Goal: Information Seeking & Learning: Learn about a topic

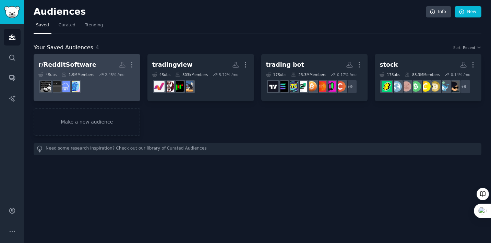
click at [99, 93] on dd at bounding box center [86, 86] width 97 height 19
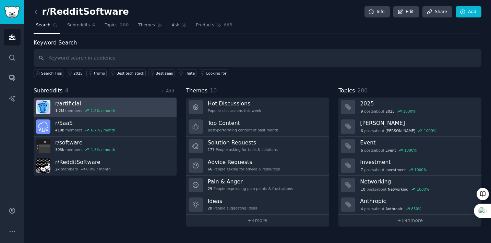
click at [119, 115] on link "r/ artificial 1.2M members 1.2 % / month" at bounding box center [105, 108] width 143 height 20
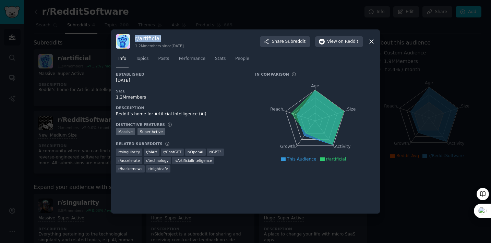
drag, startPoint x: 167, startPoint y: 41, endPoint x: 134, endPoint y: 37, distance: 32.5
click at [134, 37] on div "r/ artificial 1.2M members since [DATE] Share Subreddit View on Reddit" at bounding box center [245, 41] width 259 height 14
copy h3 "r/ artificial"
click at [325, 45] on button "View on Reddit" at bounding box center [339, 41] width 48 height 11
drag, startPoint x: 125, startPoint y: 98, endPoint x: 116, endPoint y: 98, distance: 9.3
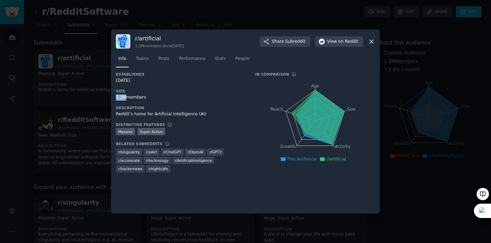
click at [116, 98] on div "1.2M members" at bounding box center [181, 98] width 130 height 6
copy div "1.2M"
click at [157, 99] on div "1.2M members" at bounding box center [181, 98] width 130 height 6
drag, startPoint x: 204, startPoint y: 114, endPoint x: 115, endPoint y: 114, distance: 88.7
click at [115, 114] on div "r/ artificial 1.2M members since [DATE] Share Subreddit View on Reddit Info Top…" at bounding box center [245, 121] width 269 height 184
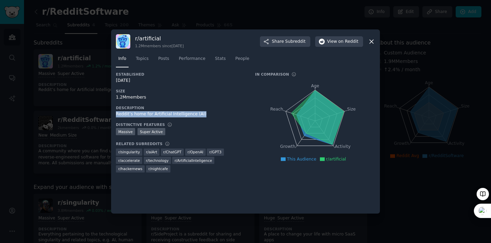
copy div "Reddit’s home for Artificial Intelligence (AI)"
click at [237, 131] on div "1,000,000+ members Massive Super Active" at bounding box center [181, 132] width 130 height 9
click at [142, 59] on span "Topics" at bounding box center [142, 59] width 13 height 6
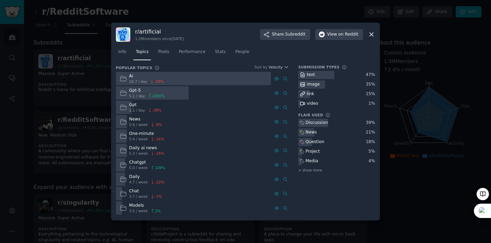
click at [330, 165] on div "Discussion 39 % News 21 % Question 18 % Project 5 % Media 4 % + show more" at bounding box center [336, 146] width 77 height 55
click at [319, 169] on span "+ show more" at bounding box center [310, 170] width 24 height 5
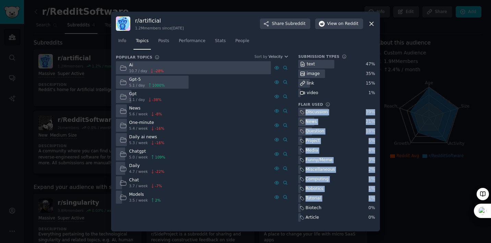
drag, startPoint x: 297, startPoint y: 112, endPoint x: 367, endPoint y: 204, distance: 115.7
click at [367, 204] on div "Popular Topics Sort by Velocity Ai 10.7 / day -28 % Gpt-5 5.1 / day 1000 % Gpt …" at bounding box center [245, 140] width 259 height 173
copy div "Discussion 39 % News 21 % Question 18 % Project 5 % Media 4 % Funny/Meme 3 % Mi…"
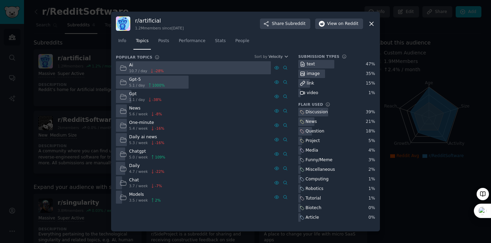
click at [303, 49] on nav "Info Topics Posts Performance Stats People" at bounding box center [245, 43] width 259 height 14
click at [370, 25] on icon at bounding box center [371, 24] width 4 height 4
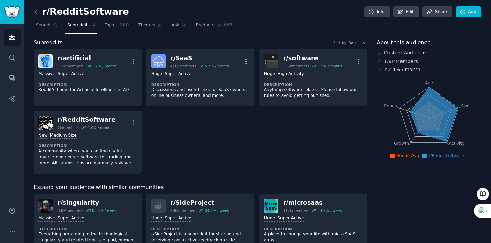
click at [217, 126] on div "r/ artificial 1.2M members 1.2 % / month More Massive Super Active Description …" at bounding box center [200, 111] width 333 height 124
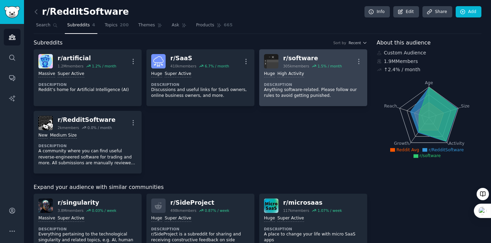
click at [308, 78] on div "Huge High Activity Description Anything software-related. Please follow our rul…" at bounding box center [313, 85] width 98 height 33
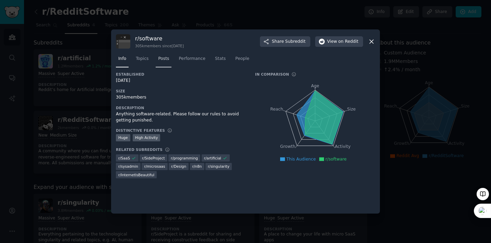
click at [157, 66] on link "Posts" at bounding box center [164, 60] width 16 height 14
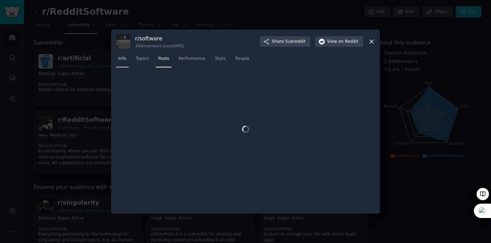
click at [124, 61] on span "Info" at bounding box center [122, 59] width 8 height 6
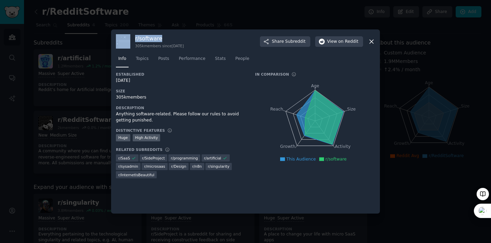
drag, startPoint x: 160, startPoint y: 39, endPoint x: 132, endPoint y: 41, distance: 27.8
click at [132, 41] on div "r/ software 305k members since [DATE] Share Subreddit View on Reddit" at bounding box center [245, 41] width 259 height 14
copy div "r/ software"
click at [336, 42] on span "View on Reddit" at bounding box center [342, 42] width 31 height 6
click at [145, 60] on span "Topics" at bounding box center [142, 59] width 13 height 6
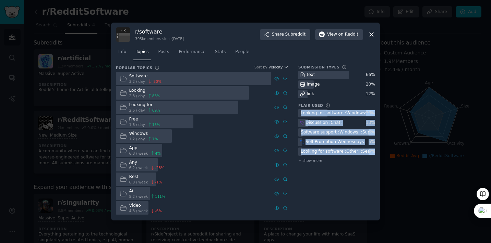
drag, startPoint x: 299, startPoint y: 113, endPoint x: 374, endPoint y: 153, distance: 84.6
click at [374, 153] on div "Looking for software :Windows: :Searching: 38 % Discussion :Chat: 13 % Software…" at bounding box center [336, 136] width 77 height 55
copy div "Looking for software :Windows: :Searching: 38 % Discussion :Chat: 13 % Software…"
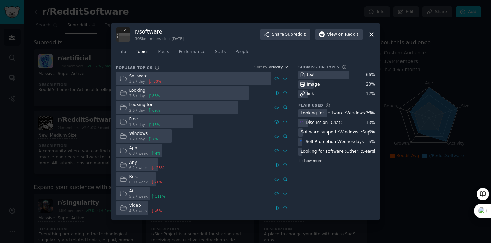
click at [314, 163] on span "+ show more" at bounding box center [310, 160] width 24 height 5
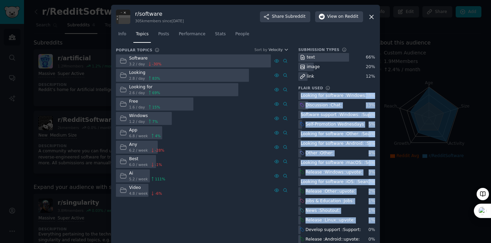
drag, startPoint x: 299, startPoint y: 95, endPoint x: 373, endPoint y: 223, distance: 147.8
click at [373, 223] on div "Looking for software :Windows: :Searching: 38 % Discussion :Chat: 13 % Software…" at bounding box center [336, 210] width 77 height 239
copy div "Looking for software :Windows: :Searching: 38 % Discussion :Chat: 13 % Software…"
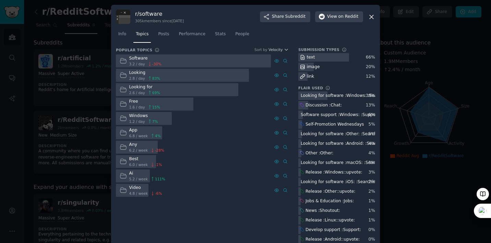
click at [313, 40] on nav "Info Topics Posts Performance Stats People" at bounding box center [245, 36] width 259 height 14
click at [394, 111] on div at bounding box center [245, 121] width 491 height 243
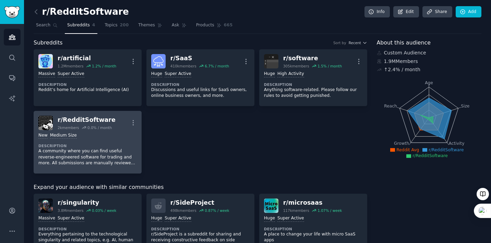
click at [91, 129] on div "0.0 % / month" at bounding box center [99, 127] width 24 height 5
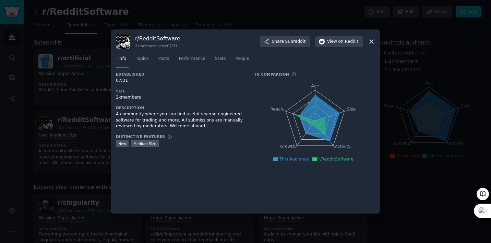
click at [203, 145] on div "Established within past year New Medium Size" at bounding box center [181, 144] width 130 height 9
click at [411, 91] on div at bounding box center [245, 121] width 491 height 243
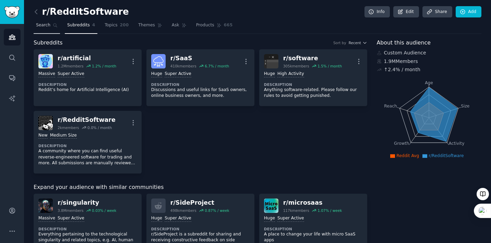
click at [50, 28] on link "Search" at bounding box center [47, 27] width 26 height 14
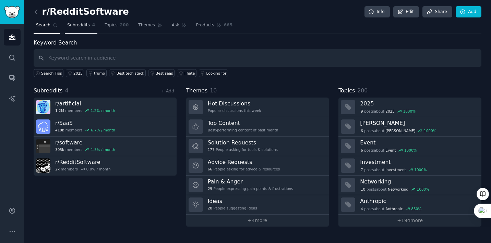
click at [82, 23] on span "Subreddits" at bounding box center [78, 25] width 23 height 6
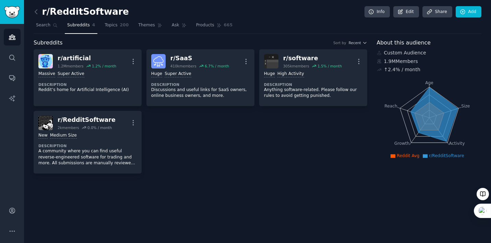
click at [305, 159] on div "r/ artificial 1.2M members 1.2 % / month More Massive Super Active Description …" at bounding box center [200, 111] width 333 height 124
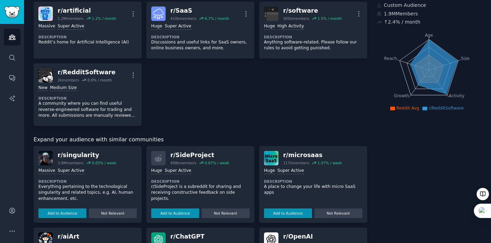
scroll to position [99, 0]
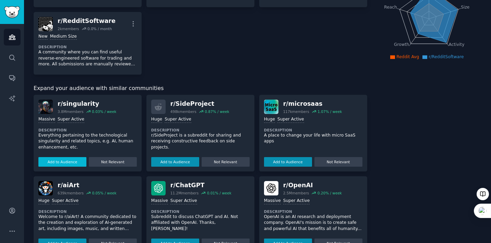
click at [69, 160] on button "Add to Audience" at bounding box center [62, 162] width 48 height 10
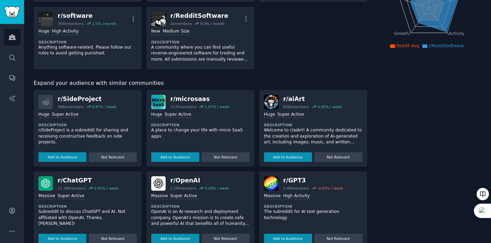
scroll to position [124, 0]
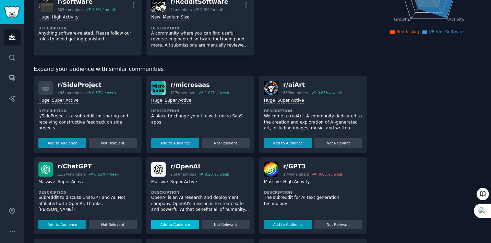
click at [161, 223] on button "Add to Audience" at bounding box center [175, 225] width 48 height 10
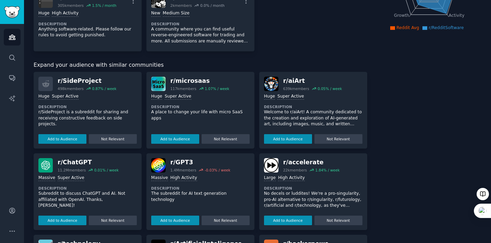
scroll to position [135, 0]
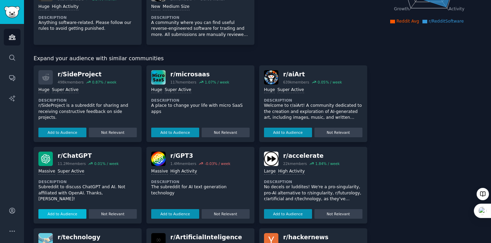
click at [67, 214] on button "Add to Audience" at bounding box center [62, 214] width 48 height 10
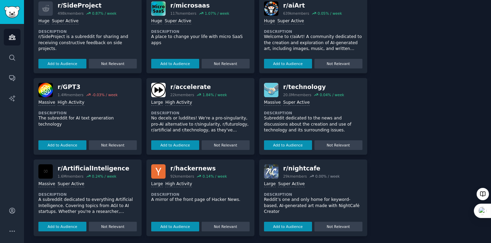
scroll to position [205, 0]
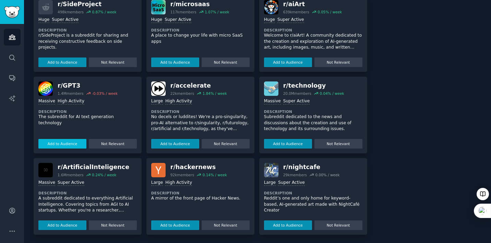
click at [77, 144] on button "Add to Audience" at bounding box center [62, 144] width 48 height 10
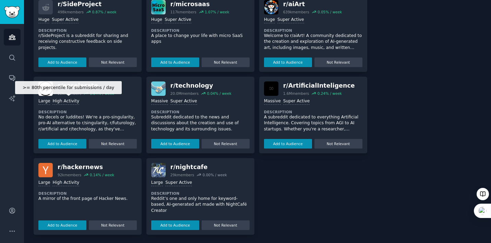
scroll to position [272, 0]
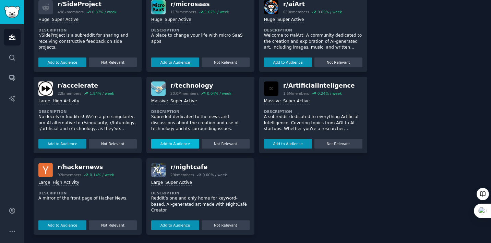
click at [183, 141] on button "Add to Audience" at bounding box center [175, 144] width 48 height 10
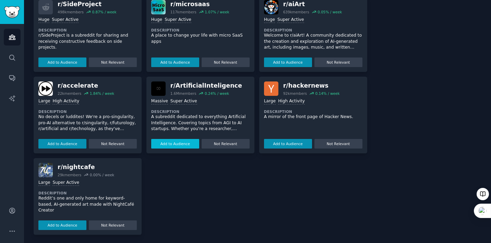
click at [182, 146] on button "Add to Audience" at bounding box center [175, 144] width 48 height 10
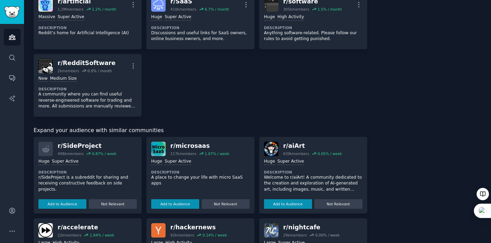
scroll to position [254, 0]
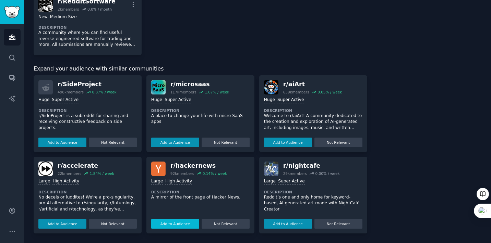
click at [179, 227] on button "Add to Audience" at bounding box center [175, 224] width 48 height 10
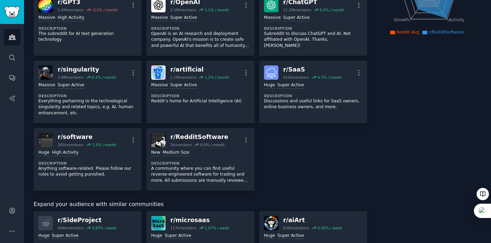
scroll to position [0, 0]
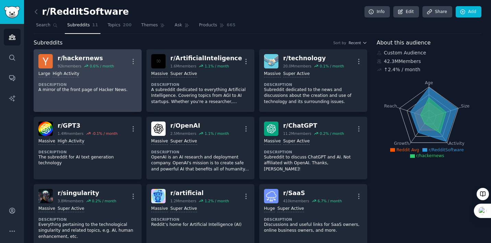
click at [113, 80] on div ">= 80th percentile for submissions / day Large High Activity Description A mirr…" at bounding box center [87, 82] width 98 height 27
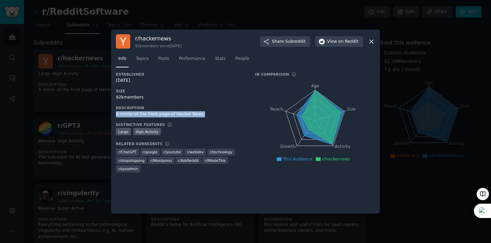
drag, startPoint x: 116, startPoint y: 115, endPoint x: 200, endPoint y: 116, distance: 83.9
click at [200, 116] on div "A mirror of the front page of Hacker News." at bounding box center [181, 114] width 130 height 6
copy div "A mirror of the front page of Hacker News."
click at [349, 44] on span "on Reddit" at bounding box center [348, 42] width 20 height 6
click at [178, 82] on div "[DATE]" at bounding box center [181, 81] width 130 height 6
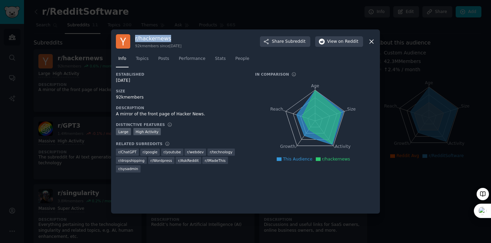
click at [172, 36] on div "r/ hackernews 92k members since [DATE] Share Subreddit View on Reddit" at bounding box center [245, 41] width 259 height 14
copy h3 "r/ hackernews"
click at [368, 40] on icon at bounding box center [371, 41] width 7 height 7
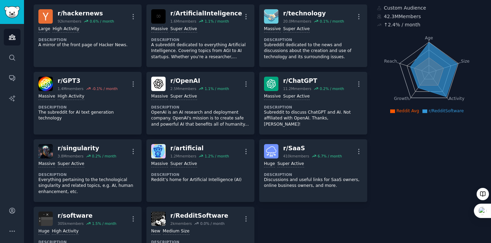
scroll to position [48, 0]
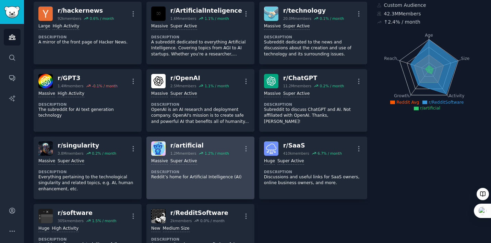
click at [183, 145] on div "r/ artificial" at bounding box center [199, 146] width 59 height 9
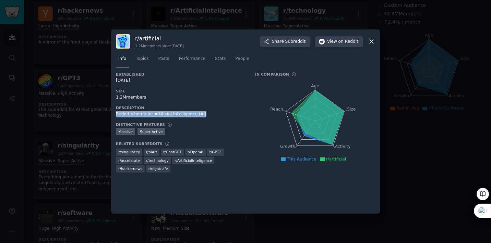
drag, startPoint x: 116, startPoint y: 114, endPoint x: 201, endPoint y: 115, distance: 84.6
click at [201, 115] on div "Reddit’s home for Artificial Intelligence (AI)" at bounding box center [181, 114] width 130 height 6
click at [374, 41] on icon at bounding box center [371, 41] width 7 height 7
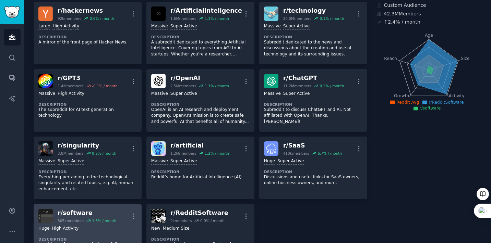
click at [109, 209] on div "r/ software" at bounding box center [87, 213] width 59 height 9
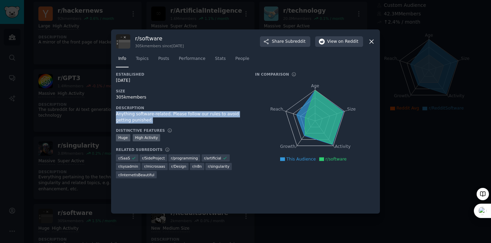
drag, startPoint x: 116, startPoint y: 114, endPoint x: 152, endPoint y: 119, distance: 36.0
click at [152, 119] on div "Anything software-related. Please follow our rules to avoid getting punished." at bounding box center [181, 117] width 130 height 12
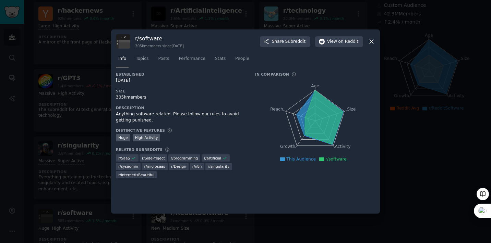
click at [117, 101] on div "Established [DATE] Size 305k members Description Anything software-related. Ple…" at bounding box center [181, 128] width 130 height 112
drag, startPoint x: 125, startPoint y: 100, endPoint x: 116, endPoint y: 100, distance: 8.9
click at [116, 100] on div "305k members" at bounding box center [181, 98] width 130 height 6
click at [193, 101] on div "Established [DATE] Size 305k members Description Anything software-related. Ple…" at bounding box center [181, 128] width 130 height 112
click at [369, 42] on icon at bounding box center [371, 41] width 7 height 7
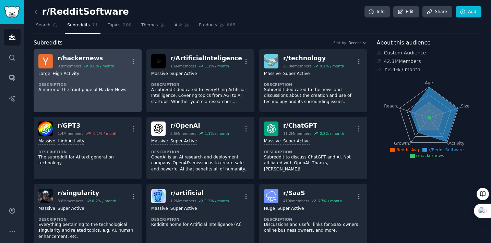
click at [114, 81] on div ">= 80th percentile for submissions / day Large High Activity Description A mirr…" at bounding box center [87, 82] width 98 height 27
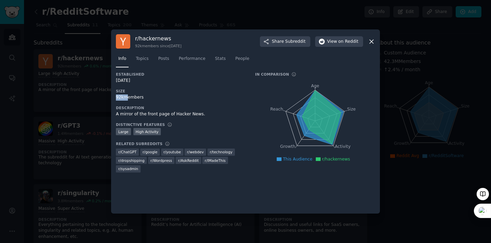
drag, startPoint x: 124, startPoint y: 99, endPoint x: 115, endPoint y: 99, distance: 9.3
click at [115, 99] on div "r/ hackernews 92k members since [DATE] Share Subreddit View on Reddit Info Topi…" at bounding box center [245, 121] width 269 height 184
click at [161, 88] on div "Established [DATE] Size 92k members Description A mirror of the front page of H…" at bounding box center [181, 125] width 130 height 106
click at [330, 41] on span "View on Reddit" at bounding box center [342, 42] width 31 height 6
click at [161, 102] on div "Established [DATE] Size 92k members Description A mirror of the front page of H…" at bounding box center [181, 125] width 130 height 106
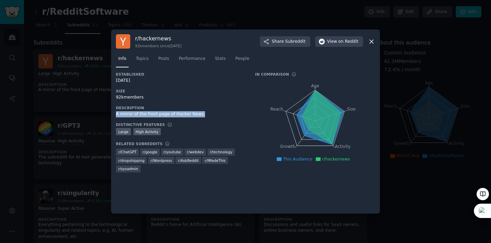
drag, startPoint x: 116, startPoint y: 114, endPoint x: 200, endPoint y: 114, distance: 83.9
click at [200, 114] on div "A mirror of the front page of Hacker News." at bounding box center [181, 114] width 130 height 6
click at [225, 97] on div "92k members" at bounding box center [181, 98] width 130 height 6
click at [148, 61] on link "Topics" at bounding box center [141, 60] width 17 height 14
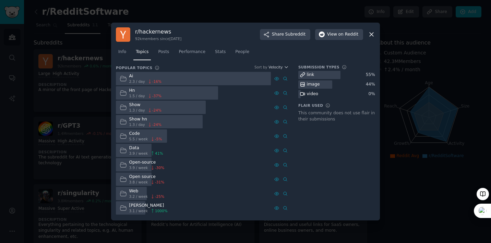
click at [343, 128] on div "Submission Types link 55 % image 44 % video 0 % Flair Used This community does …" at bounding box center [336, 140] width 77 height 151
click at [410, 109] on div at bounding box center [245, 121] width 491 height 243
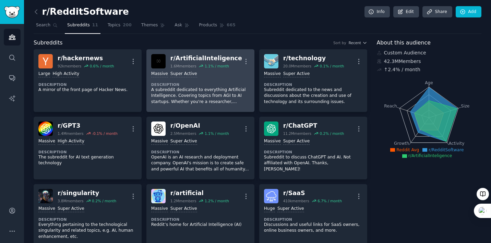
click at [187, 93] on p "A subreddit dedicated to everything Artificial Intelligence. Covering topics fr…" at bounding box center [200, 96] width 98 height 18
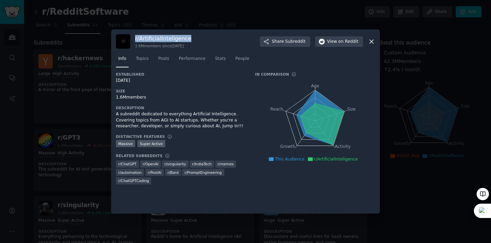
drag, startPoint x: 134, startPoint y: 39, endPoint x: 188, endPoint y: 40, distance: 54.5
click at [188, 40] on div "r/ ArtificialInteligence 1.6M members since [DATE] Share Subreddit View on Redd…" at bounding box center [245, 41] width 259 height 14
click at [193, 96] on div "1.6M members" at bounding box center [181, 98] width 130 height 6
click at [125, 100] on div "Established [DATE] Size 1.6M members Description A subreddit dedicated to every…" at bounding box center [181, 131] width 130 height 118
click at [125, 100] on div "1.6M members" at bounding box center [181, 98] width 130 height 6
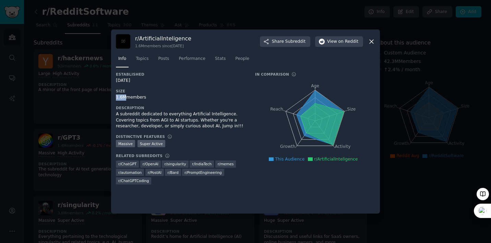
drag, startPoint x: 125, startPoint y: 100, endPoint x: 115, endPoint y: 97, distance: 9.9
click at [115, 97] on div "r/ ArtificialInteligence 1.6M members since [DATE] Share Subreddit View on Redd…" at bounding box center [245, 121] width 269 height 184
click at [193, 84] on div "Established [DATE] Size 1.6M members Description A subreddit dedicated to every…" at bounding box center [181, 131] width 130 height 118
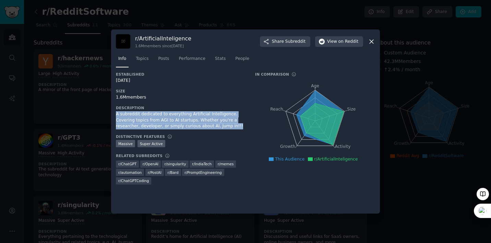
drag, startPoint x: 116, startPoint y: 114, endPoint x: 236, endPoint y: 128, distance: 121.0
click at [236, 128] on div "A subreddit dedicated to everything Artificial Intelligence. Covering topics fr…" at bounding box center [181, 120] width 130 height 18
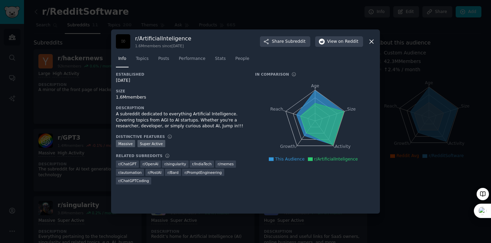
click at [341, 59] on nav "Info Topics Posts Performance Stats People" at bounding box center [245, 60] width 259 height 14
click at [342, 35] on div "r/ ArtificialInteligence 1.6M members since [DATE] Share Subreddit View on Redd…" at bounding box center [245, 41] width 259 height 14
click at [343, 43] on span "on Reddit" at bounding box center [348, 42] width 20 height 6
click at [137, 64] on link "Topics" at bounding box center [141, 60] width 17 height 14
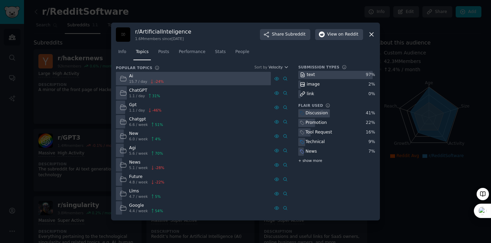
click at [310, 158] on span "+ show more" at bounding box center [310, 160] width 24 height 5
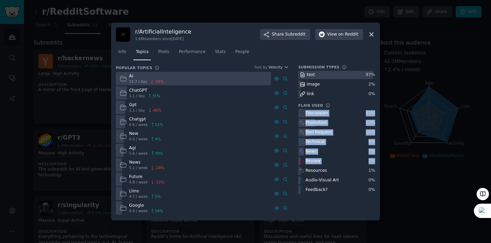
drag, startPoint x: 299, startPoint y: 113, endPoint x: 375, endPoint y: 173, distance: 96.7
click at [375, 173] on div "r/ ArtificialInteligence 1.6M members since [DATE] Share Subreddit View on Redd…" at bounding box center [245, 122] width 269 height 198
click at [375, 165] on div at bounding box center [375, 165] width 0 height 0
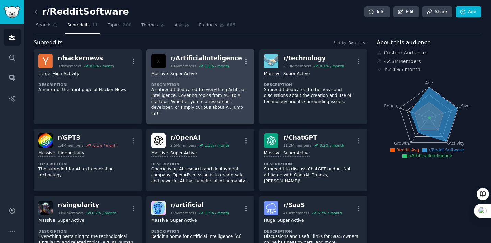
click at [176, 89] on p "A subreddit dedicated to everything Artificial Intelligence. Covering topics fr…" at bounding box center [200, 102] width 98 height 30
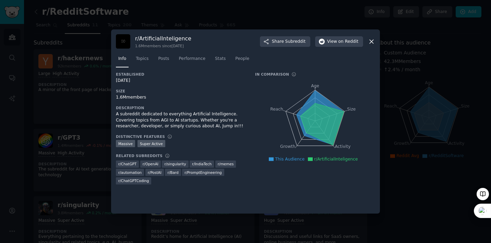
click at [372, 42] on icon at bounding box center [371, 42] width 4 height 4
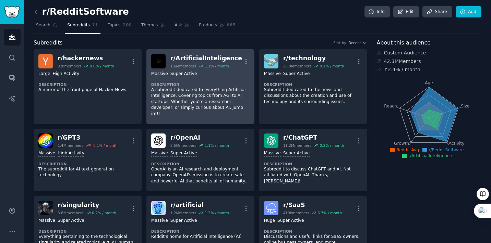
click at [207, 77] on div "Massive Super Active" at bounding box center [200, 74] width 98 height 7
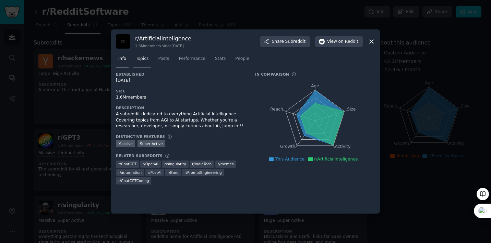
click at [147, 62] on link "Topics" at bounding box center [141, 60] width 17 height 14
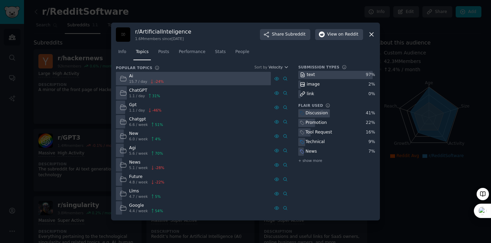
click at [371, 37] on icon at bounding box center [371, 34] width 7 height 7
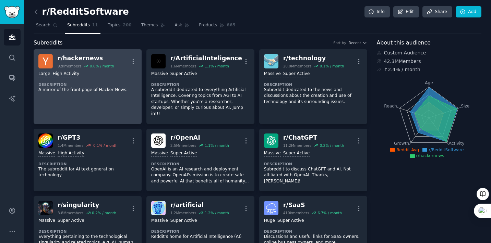
click at [62, 60] on div "r/ hackernews" at bounding box center [86, 58] width 57 height 9
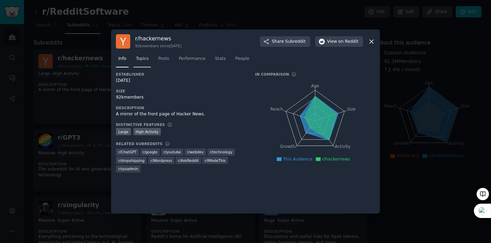
drag, startPoint x: 137, startPoint y: 61, endPoint x: 146, endPoint y: 66, distance: 10.6
click at [137, 61] on span "Topics" at bounding box center [142, 59] width 13 height 6
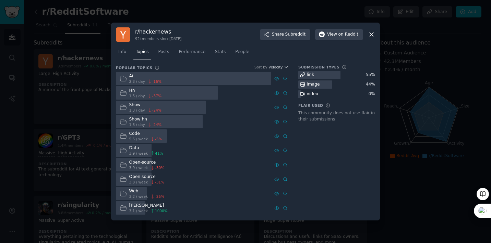
click at [376, 36] on div "r/ hackernews 92k members since [DATE] Share Subreddit View on Reddit Info Topi…" at bounding box center [245, 122] width 269 height 198
click at [374, 34] on icon at bounding box center [371, 34] width 7 height 7
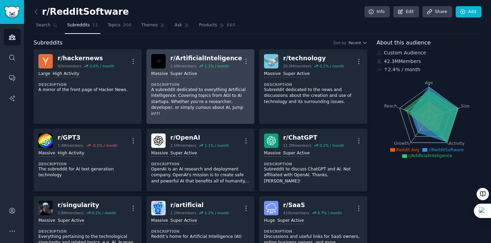
click at [189, 84] on dt "Description" at bounding box center [200, 84] width 98 height 5
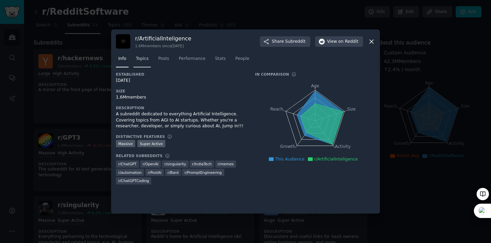
click at [137, 56] on span "Topics" at bounding box center [142, 59] width 13 height 6
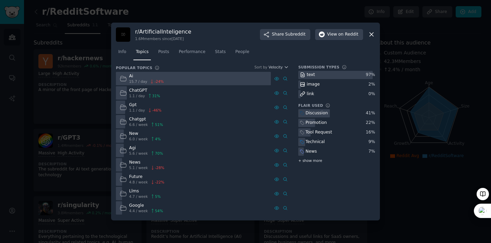
click at [313, 162] on span "+ show more" at bounding box center [310, 160] width 24 height 5
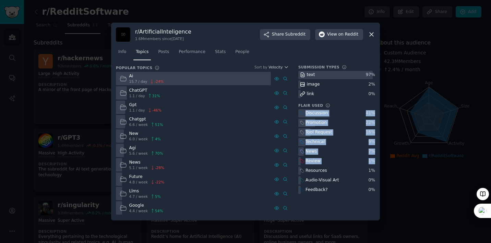
drag, startPoint x: 297, startPoint y: 113, endPoint x: 376, endPoint y: 171, distance: 97.8
click at [376, 171] on div "r/ ArtificialInteligence 1.6M members since [DATE] Share Subreddit View on Redd…" at bounding box center [245, 122] width 269 height 198
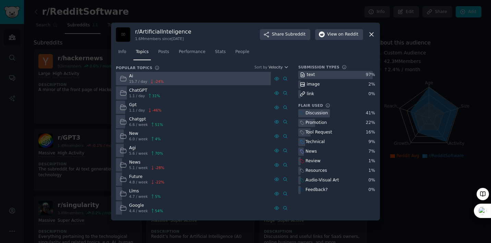
click at [298, 108] on div "Flair Used Discussion 41 % Promotion 22 % Tool Request 16 % Technical 9 % News …" at bounding box center [336, 148] width 77 height 91
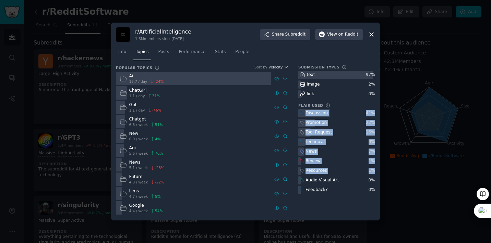
drag, startPoint x: 297, startPoint y: 110, endPoint x: 373, endPoint y: 173, distance: 98.5
click at [373, 173] on div "Popular Topics Sort by Velocity Ai 15.7 / day -24 % ChatGPT 1.1 / day 31 % Gpt …" at bounding box center [245, 140] width 259 height 151
click at [368, 33] on icon at bounding box center [371, 34] width 7 height 7
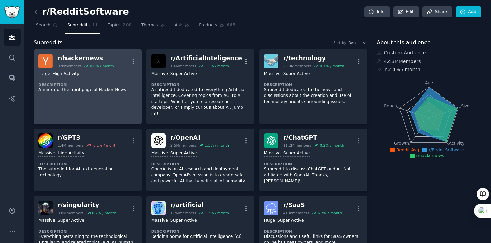
click at [70, 77] on div ">= 80th percentile for submissions / day Large High Activity Description A mirr…" at bounding box center [87, 82] width 98 height 27
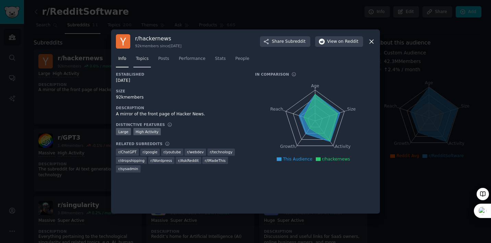
click at [151, 59] on link "Topics" at bounding box center [141, 60] width 17 height 14
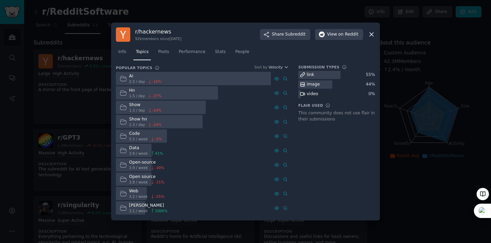
click at [407, 59] on div at bounding box center [245, 121] width 491 height 243
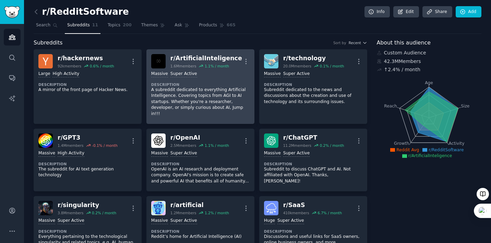
click at [215, 92] on p "A subreddit dedicated to everything Artificial Intelligence. Covering topics fr…" at bounding box center [200, 102] width 98 height 30
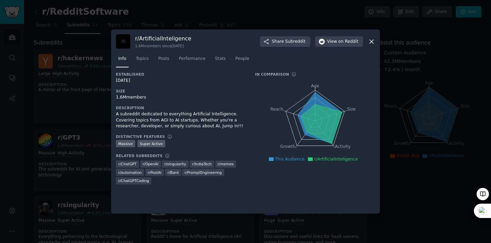
click at [374, 45] on icon at bounding box center [371, 41] width 7 height 7
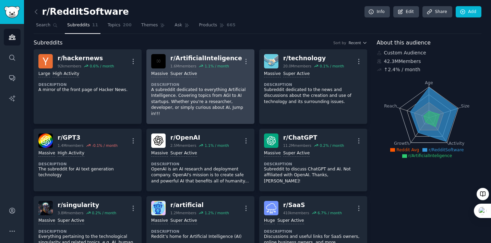
click at [236, 61] on div "r/ ArtificialInteligence 1.6M members 1.1 % / month More" at bounding box center [200, 61] width 98 height 14
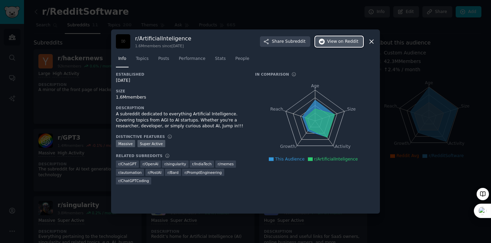
click at [335, 43] on span "View on Reddit" at bounding box center [342, 42] width 31 height 6
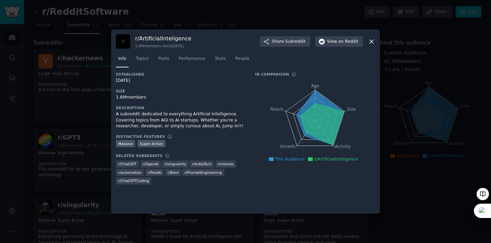
click at [371, 42] on icon at bounding box center [371, 41] width 7 height 7
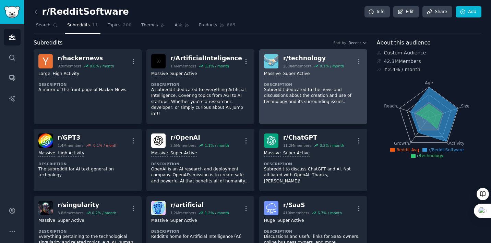
click at [304, 96] on p "Subreddit dedicated to the news and discussions about the creation and use of t…" at bounding box center [313, 96] width 98 height 18
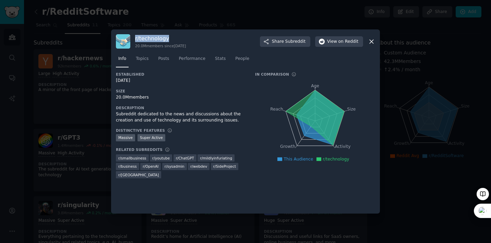
drag, startPoint x: 168, startPoint y: 38, endPoint x: 135, endPoint y: 41, distance: 33.0
click at [135, 41] on h3 "r/ technology" at bounding box center [160, 38] width 51 height 7
click at [221, 74] on h3 "Established" at bounding box center [181, 74] width 130 height 5
click at [341, 39] on span "on Reddit" at bounding box center [348, 42] width 20 height 6
click at [171, 99] on div "20.0M members" at bounding box center [181, 98] width 130 height 6
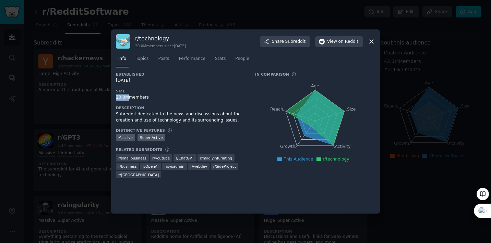
drag, startPoint x: 127, startPoint y: 100, endPoint x: 115, endPoint y: 100, distance: 12.0
click at [115, 100] on div "r/ technology 20.0M members since [DATE] Share Subreddit View on Reddit Info To…" at bounding box center [245, 121] width 269 height 184
click at [208, 123] on div "Subreddit dedicated to the news and discussions about the creation and use of t…" at bounding box center [181, 117] width 130 height 12
click at [168, 136] on div "Massive Super Active" at bounding box center [181, 138] width 130 height 9
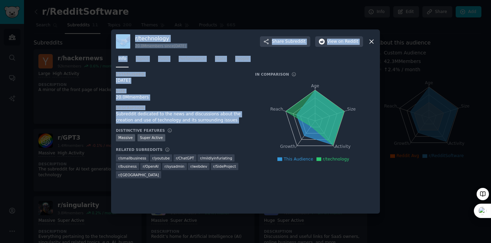
drag, startPoint x: 233, startPoint y: 120, endPoint x: 110, endPoint y: 115, distance: 122.7
click at [110, 115] on div "​ r/ technology 20.0M members since [DATE] Share Subreddit View on Reddit Info …" at bounding box center [245, 121] width 486 height 243
click at [156, 114] on div "Subreddit dedicated to the news and discussions about the creation and use of t…" at bounding box center [181, 117] width 130 height 12
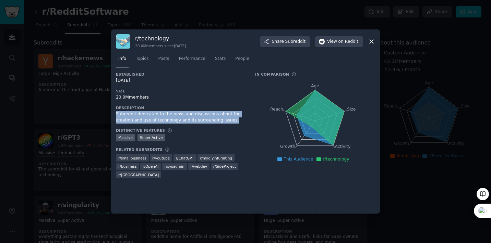
drag, startPoint x: 116, startPoint y: 115, endPoint x: 232, endPoint y: 119, distance: 116.6
click at [232, 119] on div "Subreddit dedicated to the news and discussions about the creation and use of t…" at bounding box center [181, 117] width 130 height 12
click at [141, 58] on span "Topics" at bounding box center [142, 59] width 13 height 6
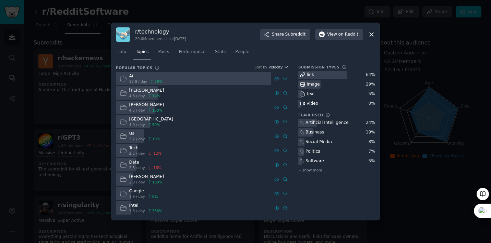
click at [323, 174] on div "Submission Types link 64 % image 29 % text 5 % video 0 % Flair Used Artificial …" at bounding box center [336, 140] width 77 height 151
click at [317, 174] on div "+ show more" at bounding box center [336, 170] width 77 height 7
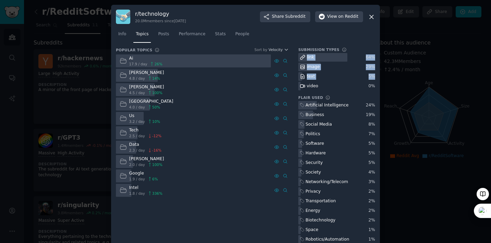
drag, startPoint x: 298, startPoint y: 56, endPoint x: 373, endPoint y: 78, distance: 78.9
click at [373, 78] on div "link 64 % image 29 % text 5 % video 0 %" at bounding box center [336, 71] width 77 height 37
click at [352, 41] on nav "Info Topics Posts Performance Stats People" at bounding box center [245, 36] width 259 height 14
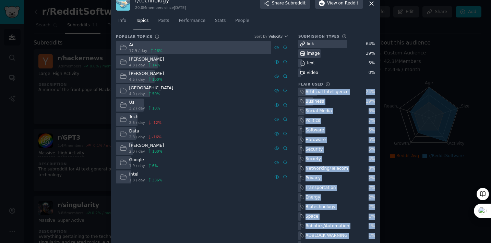
scroll to position [24, 0]
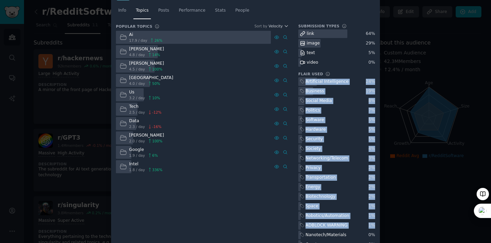
drag, startPoint x: 298, startPoint y: 105, endPoint x: 373, endPoint y: 227, distance: 143.4
click at [373, 227] on div "Artificial Intelligence 24 % Business 19 % Social Media 8 % Politics 7 % Softwa…" at bounding box center [336, 177] width 77 height 200
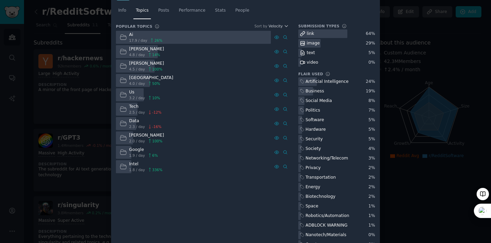
click at [405, 113] on div at bounding box center [245, 121] width 491 height 243
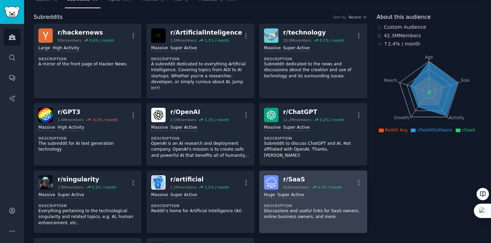
scroll to position [26, 0]
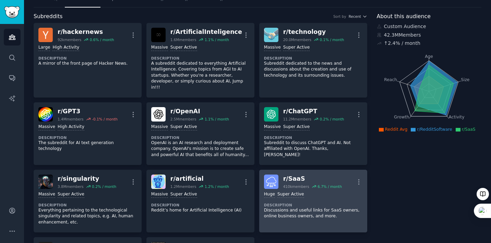
click at [307, 184] on div "410k members" at bounding box center [296, 186] width 26 height 5
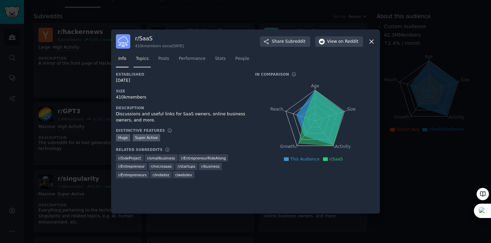
click at [143, 59] on span "Topics" at bounding box center [142, 59] width 13 height 6
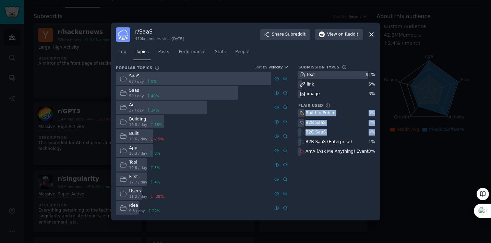
drag, startPoint x: 297, startPoint y: 112, endPoint x: 375, endPoint y: 144, distance: 84.0
click at [375, 144] on div "r/ SaaS 410k members since [DATE] Share Subreddit View on Reddit Info Topics Po…" at bounding box center [245, 122] width 269 height 198
click at [345, 165] on div "Submission Types text 91 % link 5 % image 3 % Flair Used Labels that users add …" at bounding box center [336, 140] width 77 height 151
drag, startPoint x: 297, startPoint y: 112, endPoint x: 377, endPoint y: 146, distance: 87.1
click at [377, 146] on div "r/ SaaS 410k members since [DATE] Share Subreddit View on Reddit Info Topics Po…" at bounding box center [245, 122] width 269 height 198
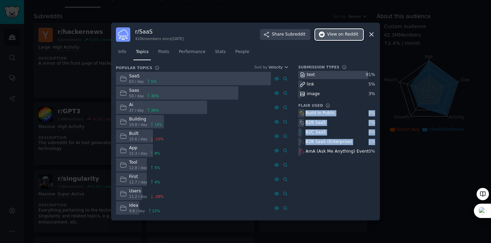
click at [336, 35] on span "View on Reddit" at bounding box center [342, 35] width 31 height 6
click at [370, 35] on icon at bounding box center [371, 34] width 7 height 7
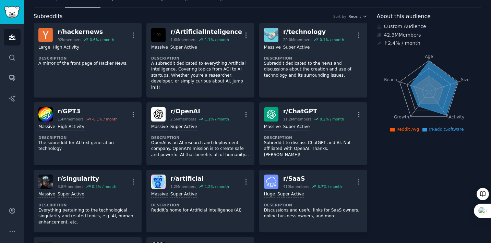
click at [407, 185] on div "About this audience Custom Audience 42.3M Members ↑ 2.4 % / month Age Size Acti…" at bounding box center [429, 245] width 105 height 467
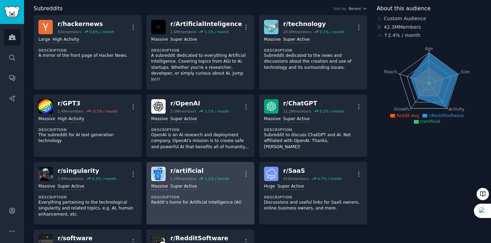
scroll to position [38, 0]
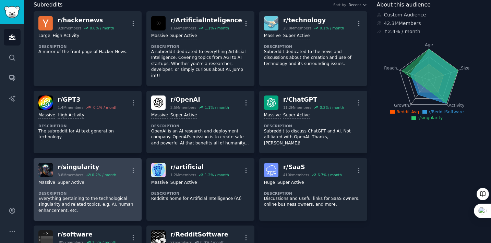
click at [119, 184] on div "Massive Super Active Description Everything pertaining to the technological sin…" at bounding box center [87, 196] width 98 height 39
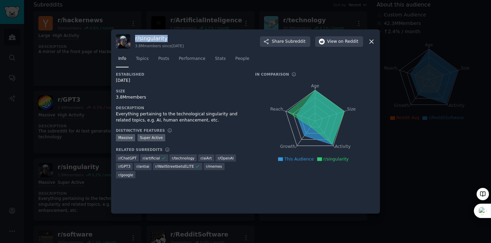
drag, startPoint x: 166, startPoint y: 38, endPoint x: 135, endPoint y: 38, distance: 30.8
click at [135, 38] on h3 "r/ singularity" at bounding box center [159, 38] width 49 height 7
click at [170, 117] on div "Everything pertaining to the technological singularity and related topics, e.g.…" at bounding box center [181, 117] width 130 height 12
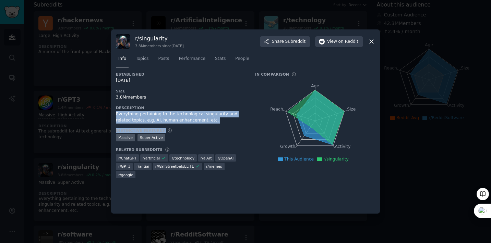
drag, startPoint x: 115, startPoint y: 114, endPoint x: 227, endPoint y: 124, distance: 111.8
click at [227, 124] on div "r/ singularity 3.8M members since [DATE] Share Subreddit View on Reddit Info To…" at bounding box center [245, 121] width 269 height 184
click at [208, 126] on div "Established [DATE] Size 3.8M members Description Everything pertaining to the t…" at bounding box center [181, 128] width 130 height 112
drag, startPoint x: 196, startPoint y: 120, endPoint x: 116, endPoint y: 115, distance: 80.0
click at [116, 115] on div "Everything pertaining to the technological singularity and related topics, e.g.…" at bounding box center [181, 117] width 130 height 12
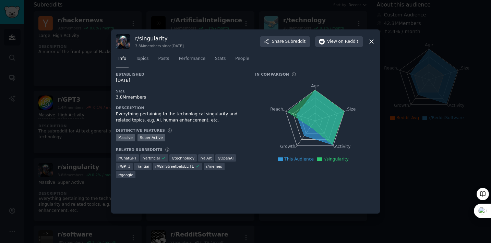
click at [160, 83] on div "[DATE]" at bounding box center [181, 81] width 130 height 6
drag, startPoint x: 165, startPoint y: 39, endPoint x: 135, endPoint y: 37, distance: 30.2
click at [135, 37] on h3 "r/ singularity" at bounding box center [159, 38] width 49 height 7
click at [185, 80] on div "[DATE]" at bounding box center [181, 81] width 130 height 6
drag, startPoint x: 126, startPoint y: 97, endPoint x: 115, endPoint y: 96, distance: 11.3
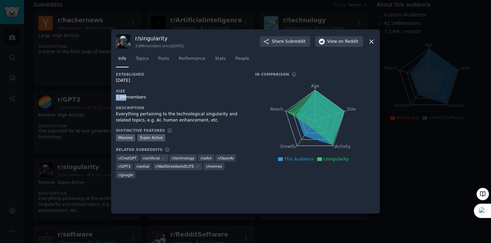
click at [115, 96] on div "r/ singularity 3.8M members since [DATE] Share Subreddit View on Reddit Info To…" at bounding box center [245, 121] width 269 height 184
click at [188, 95] on div "3.8M members" at bounding box center [181, 98] width 130 height 6
click at [142, 60] on span "Topics" at bounding box center [142, 59] width 13 height 6
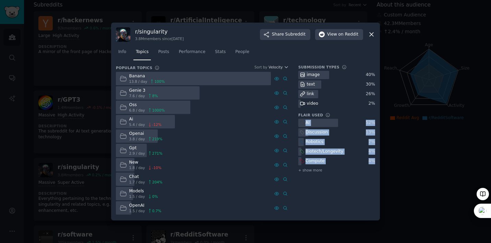
drag, startPoint x: 299, startPoint y: 121, endPoint x: 374, endPoint y: 163, distance: 85.9
click at [374, 163] on div "AI 52 % Discussion 13 % Robotics 7 % Biotech/Longevity 4 % Compute 4 % + show m…" at bounding box center [336, 146] width 77 height 55
click at [122, 53] on span "Info" at bounding box center [122, 52] width 8 height 6
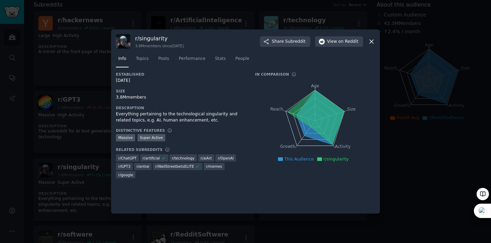
click at [124, 116] on div "Everything pertaining to the technological singularity and related topics, e.g.…" at bounding box center [181, 117] width 130 height 12
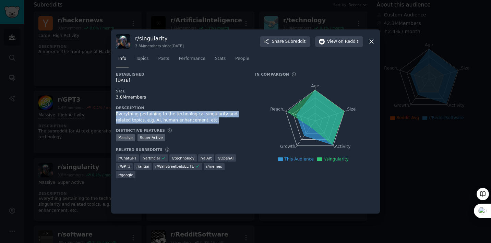
drag, startPoint x: 116, startPoint y: 114, endPoint x: 199, endPoint y: 121, distance: 82.5
click at [199, 121] on div "Everything pertaining to the technological singularity and related topics, e.g.…" at bounding box center [181, 117] width 130 height 12
click at [344, 39] on span "on Reddit" at bounding box center [348, 42] width 20 height 6
click at [374, 40] on icon at bounding box center [371, 41] width 7 height 7
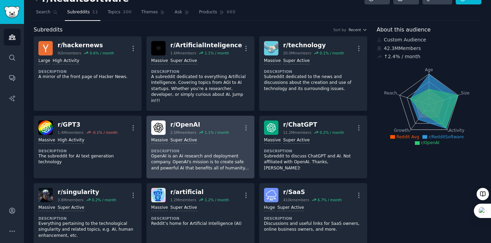
scroll to position [13, 0]
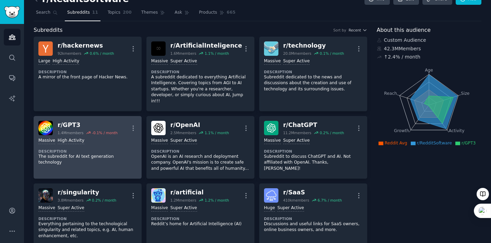
click at [115, 138] on div ">= 80th percentile for submissions / day Massive High Activity" at bounding box center [87, 141] width 98 height 7
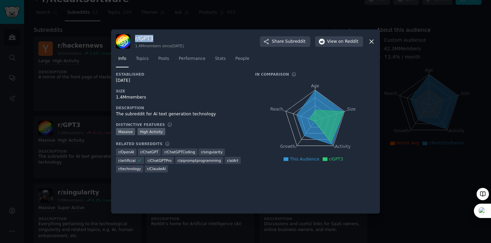
drag, startPoint x: 160, startPoint y: 39, endPoint x: 134, endPoint y: 39, distance: 25.7
click at [135, 39] on div "r/ GPT3 1.4M members since [DATE] Share Subreddit View on Reddit" at bounding box center [245, 41] width 259 height 14
click at [355, 36] on div "r/ GPT3 1.4M members since [DATE] Share Subreddit View on Reddit" at bounding box center [245, 41] width 259 height 14
click at [352, 39] on span "on Reddit" at bounding box center [348, 42] width 20 height 6
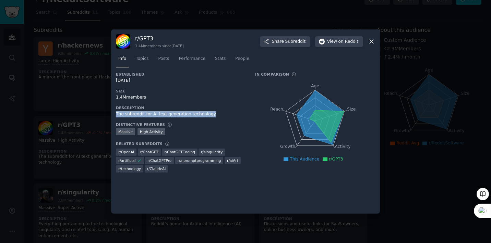
drag, startPoint x: 115, startPoint y: 113, endPoint x: 208, endPoint y: 113, distance: 92.8
click at [208, 113] on div "The subreddit for AI text generation technology" at bounding box center [181, 114] width 130 height 6
click at [187, 111] on div "Description The subreddit for AI text generation technology" at bounding box center [181, 112] width 130 height 12
click at [144, 117] on div "The subreddit for AI text generation technology" at bounding box center [181, 114] width 130 height 6
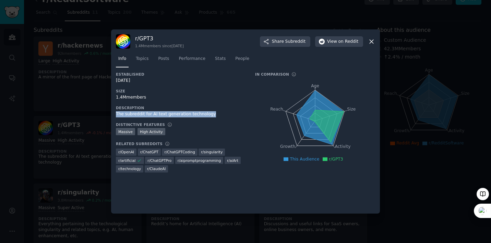
drag, startPoint x: 115, startPoint y: 115, endPoint x: 213, endPoint y: 115, distance: 97.3
click at [213, 115] on div "The subreddit for AI text generation technology" at bounding box center [181, 114] width 130 height 6
